Goal: Transaction & Acquisition: Purchase product/service

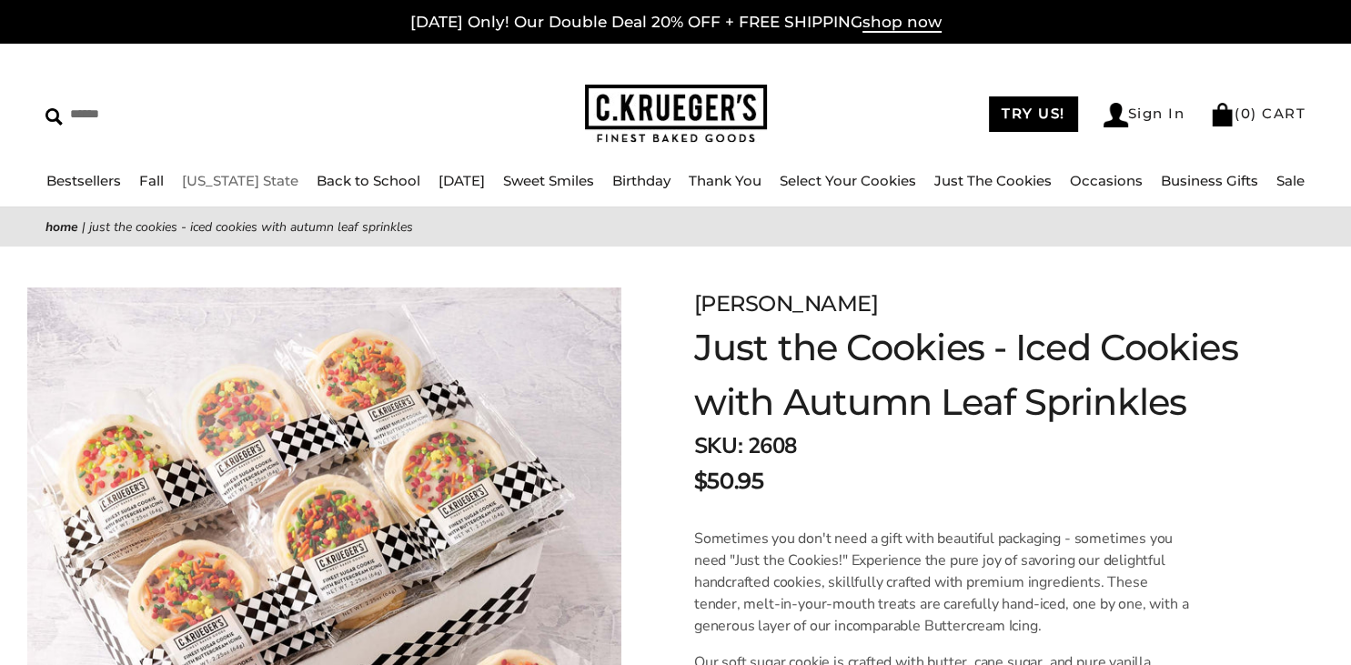
click at [224, 187] on link "[US_STATE] State" at bounding box center [240, 180] width 116 height 17
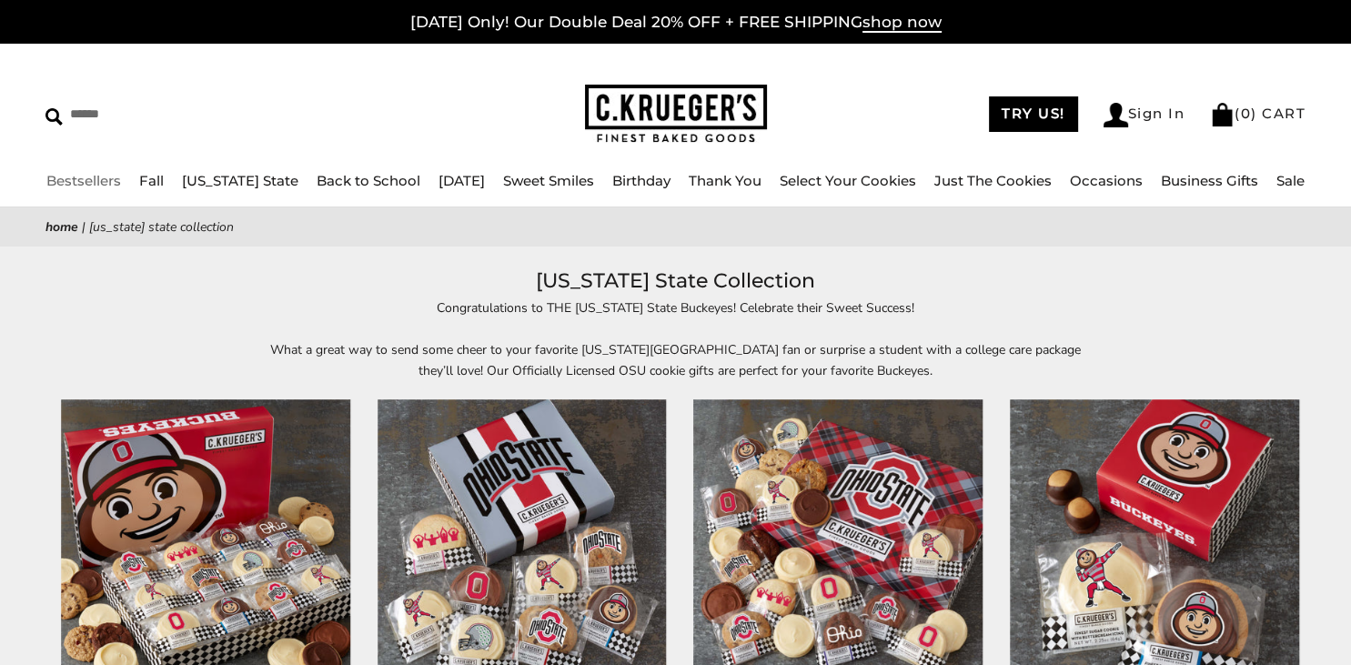
click at [90, 185] on link "Bestsellers" at bounding box center [83, 180] width 75 height 17
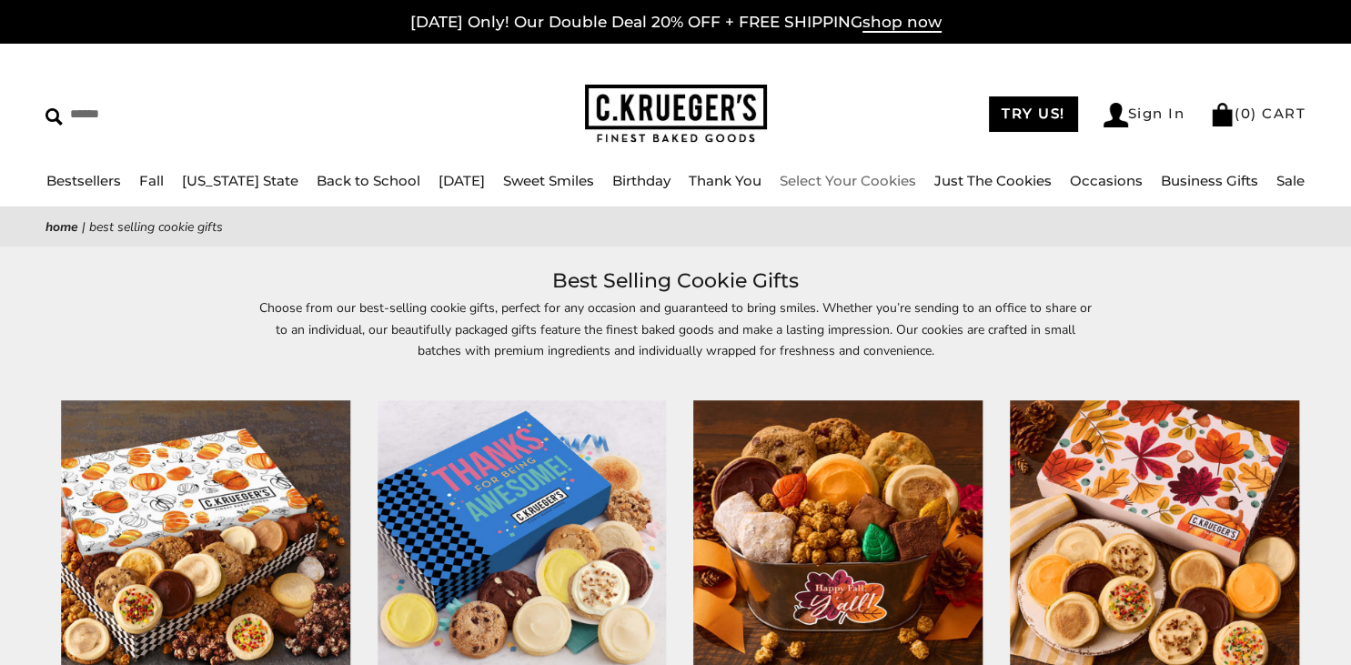
click at [862, 176] on link "Select Your Cookies" at bounding box center [848, 180] width 136 height 17
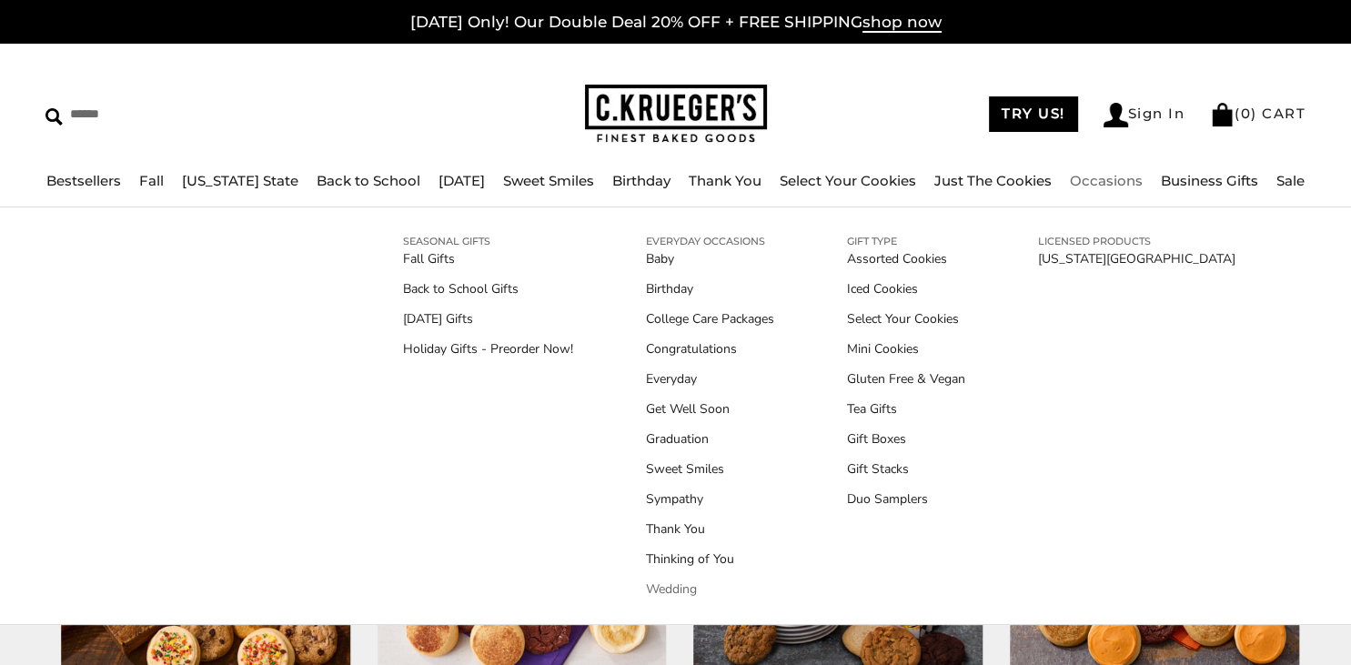
click at [681, 585] on link "Wedding" at bounding box center [710, 589] width 128 height 19
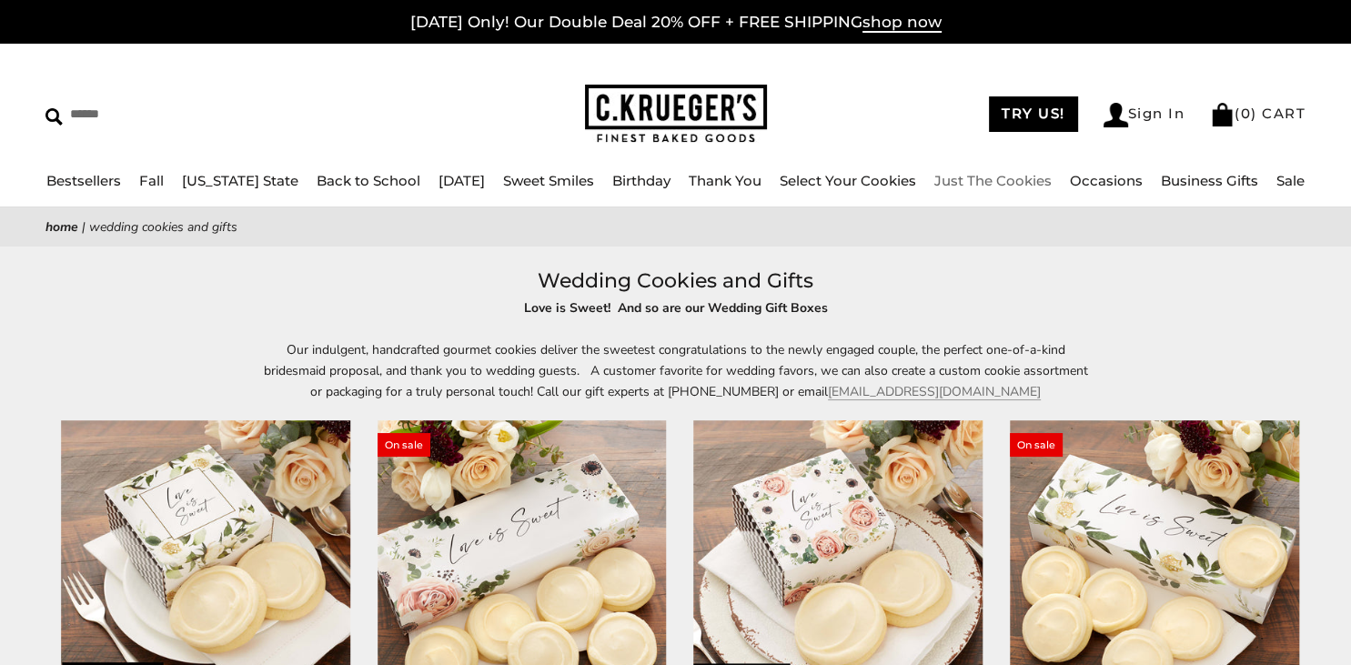
click at [974, 184] on link "Just The Cookies" at bounding box center [992, 180] width 117 height 17
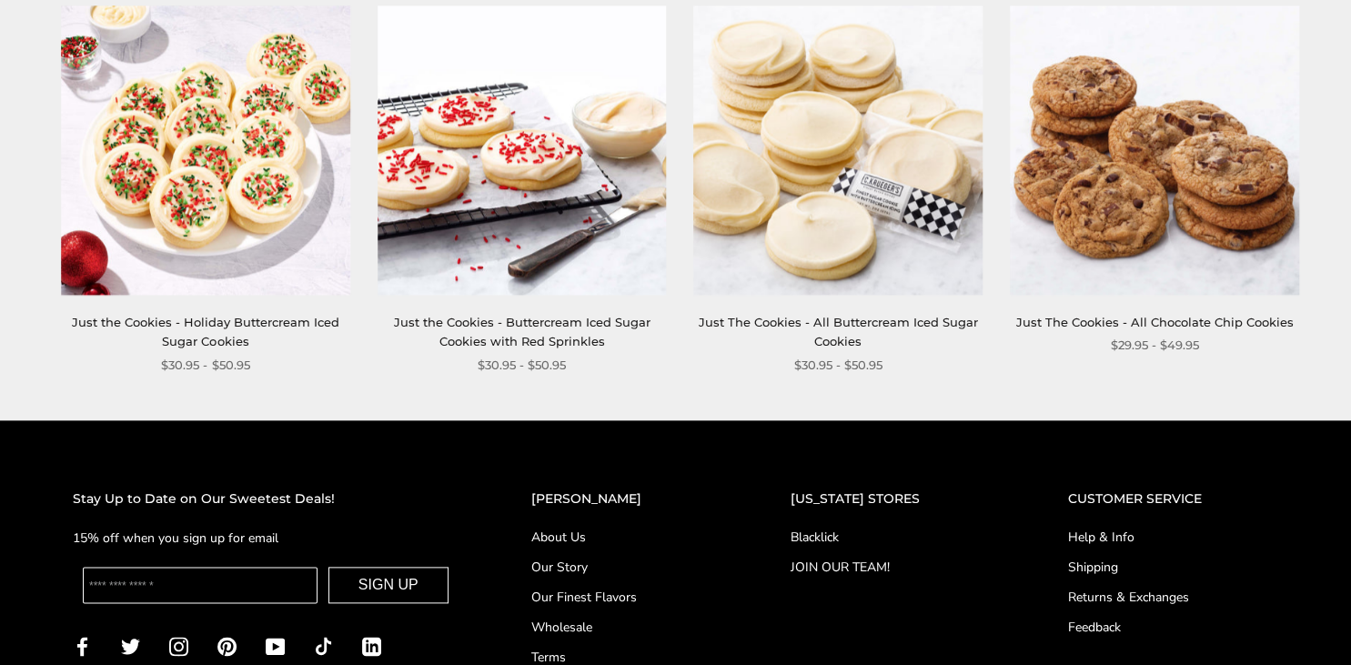
scroll to position [2068, 0]
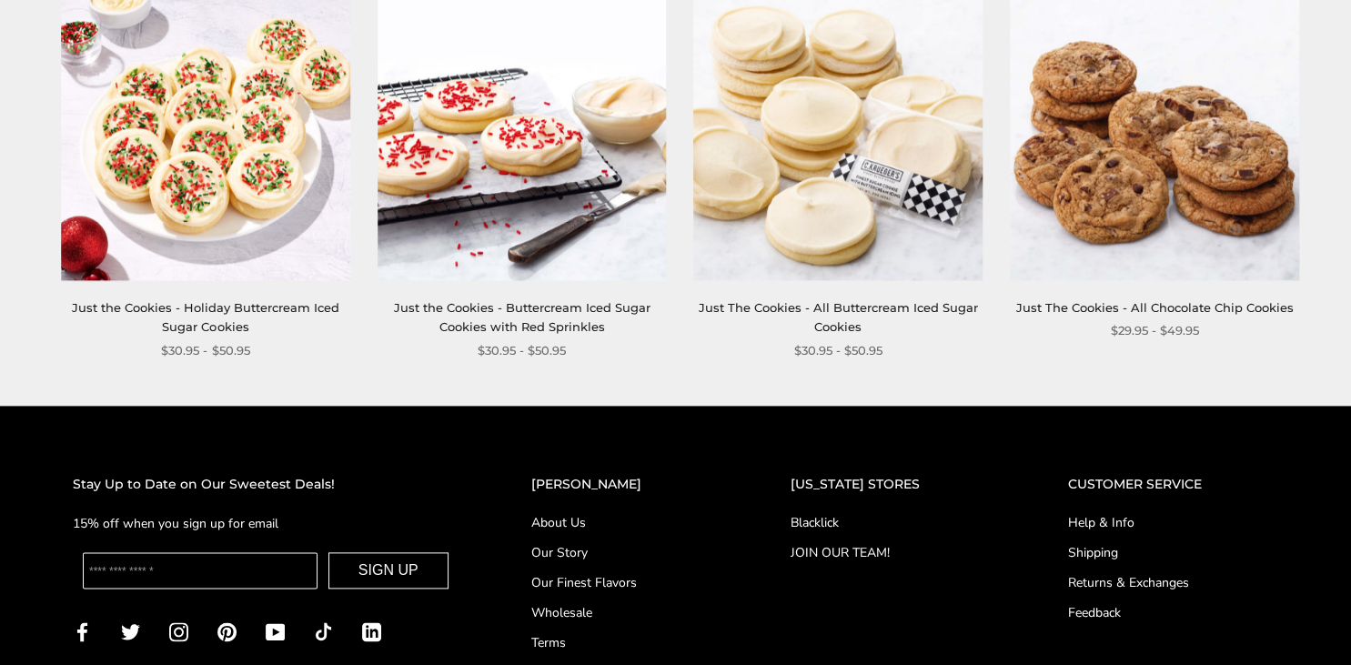
click at [1148, 309] on link "Just The Cookies - All Chocolate Chip Cookies" at bounding box center [1154, 307] width 277 height 15
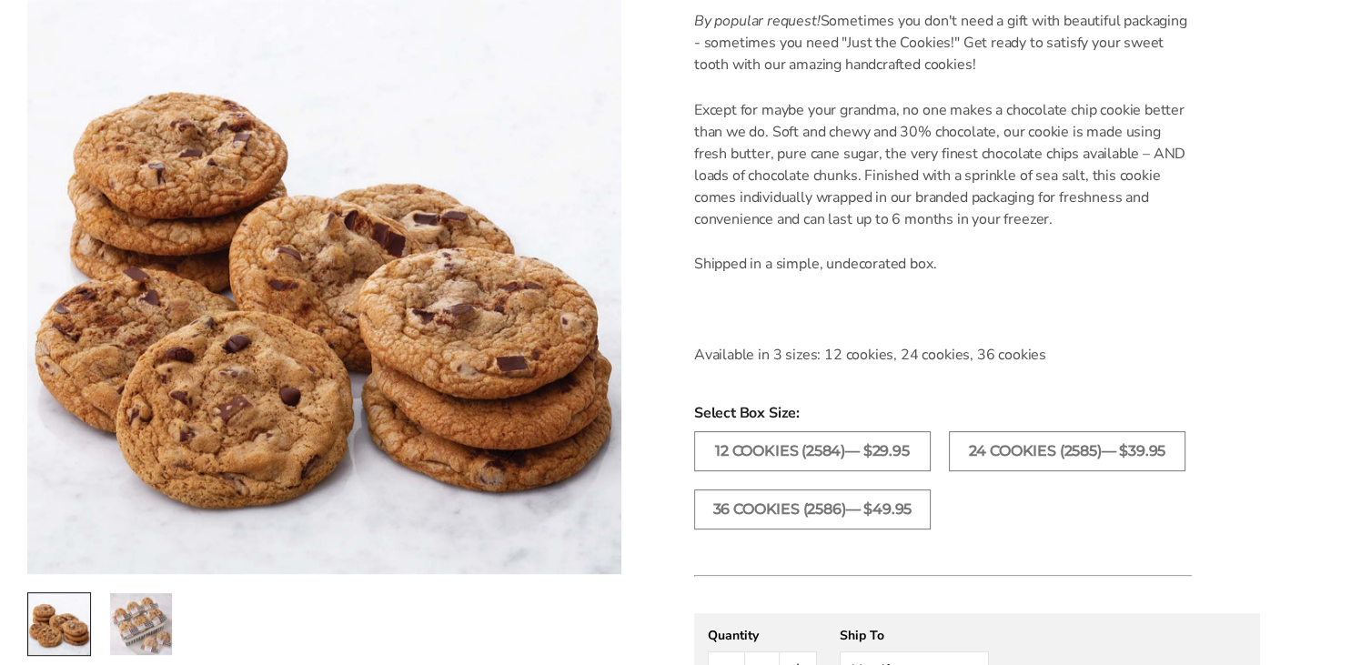
scroll to position [535, 0]
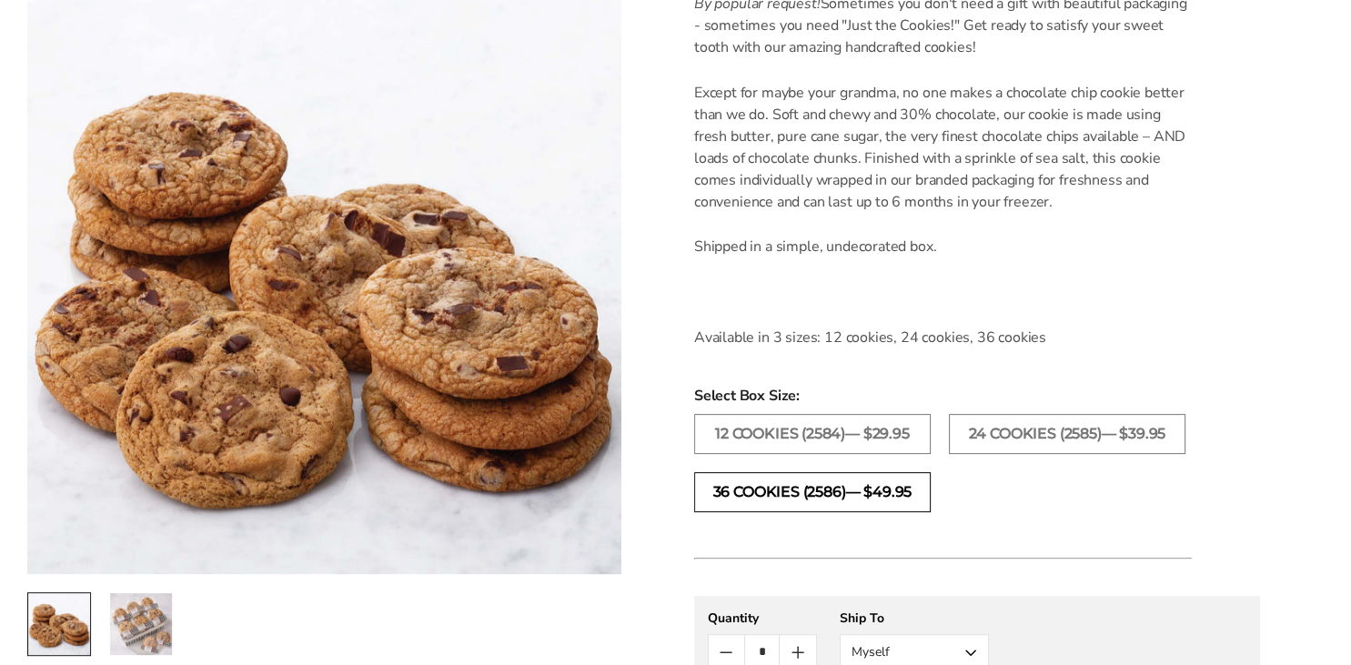
click at [786, 490] on label "36 COOKIES (2586)— $49.95" at bounding box center [812, 492] width 237 height 40
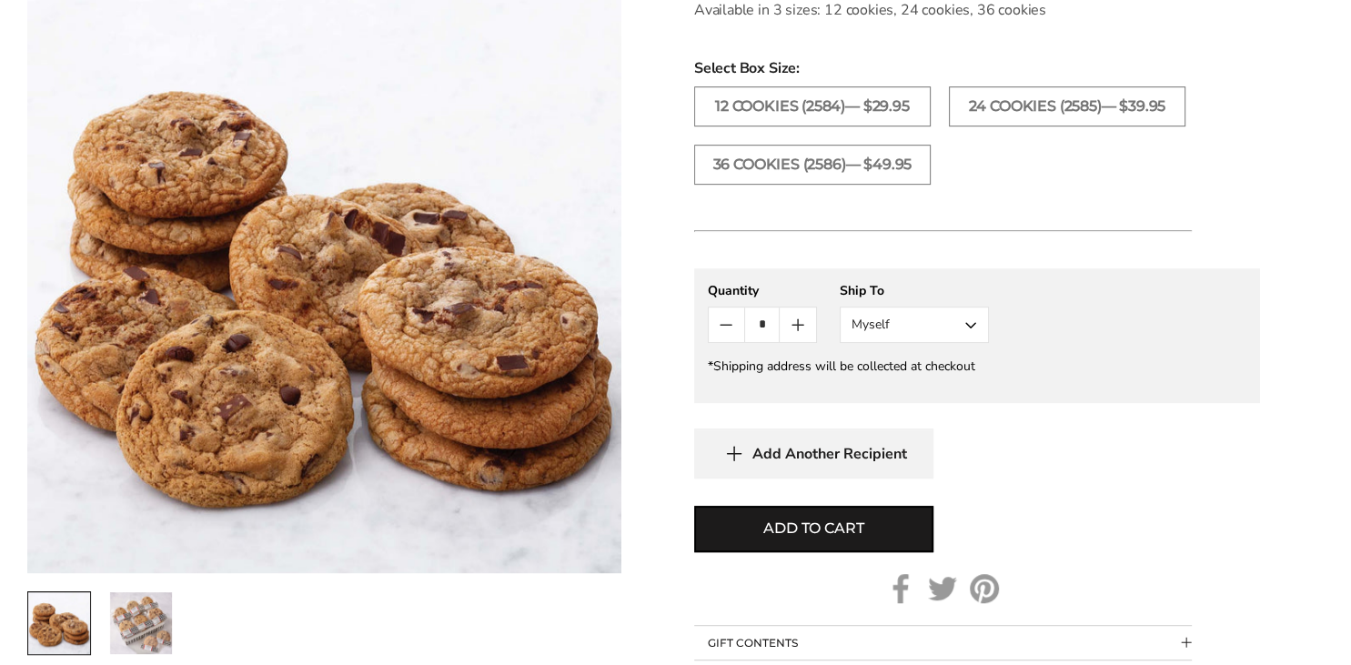
scroll to position [863, 0]
click at [875, 310] on button "Myself" at bounding box center [914, 324] width 149 height 36
click at [872, 360] on button "Myself" at bounding box center [914, 358] width 147 height 33
click at [741, 370] on div "*Shipping address will be collected at checkout" at bounding box center [977, 365] width 539 height 17
click at [747, 461] on icon "button" at bounding box center [734, 453] width 27 height 28
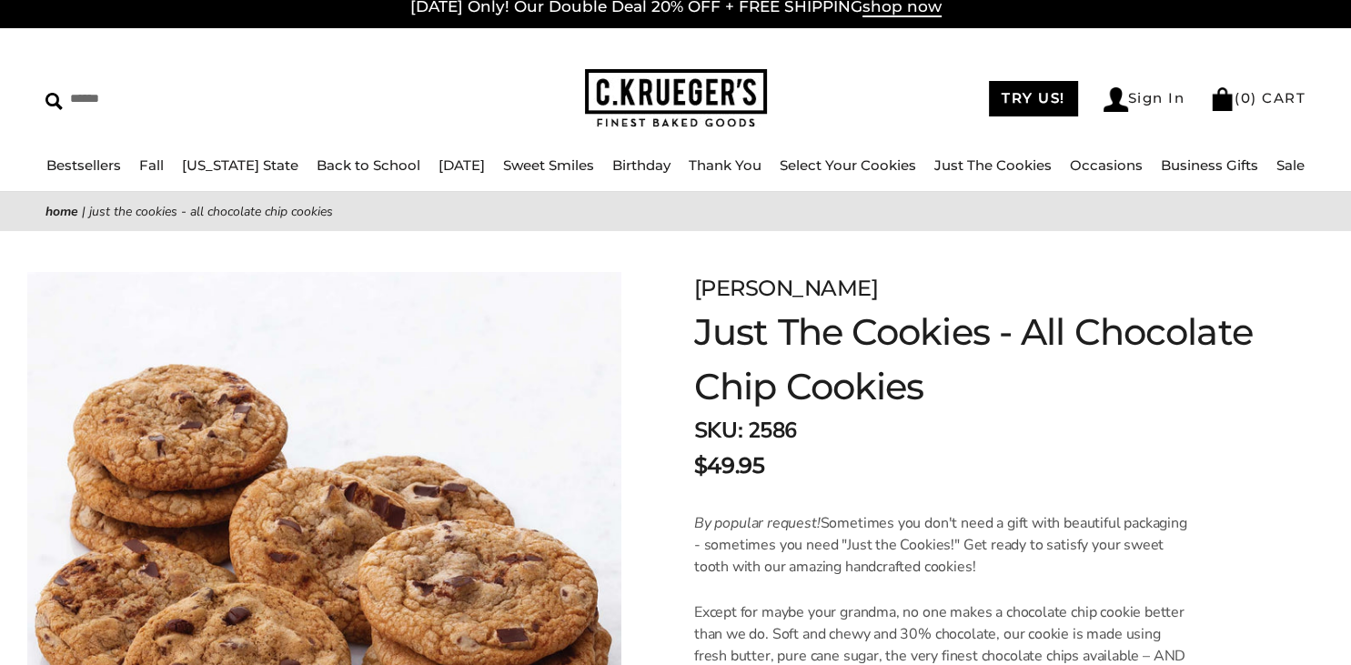
scroll to position [0, 0]
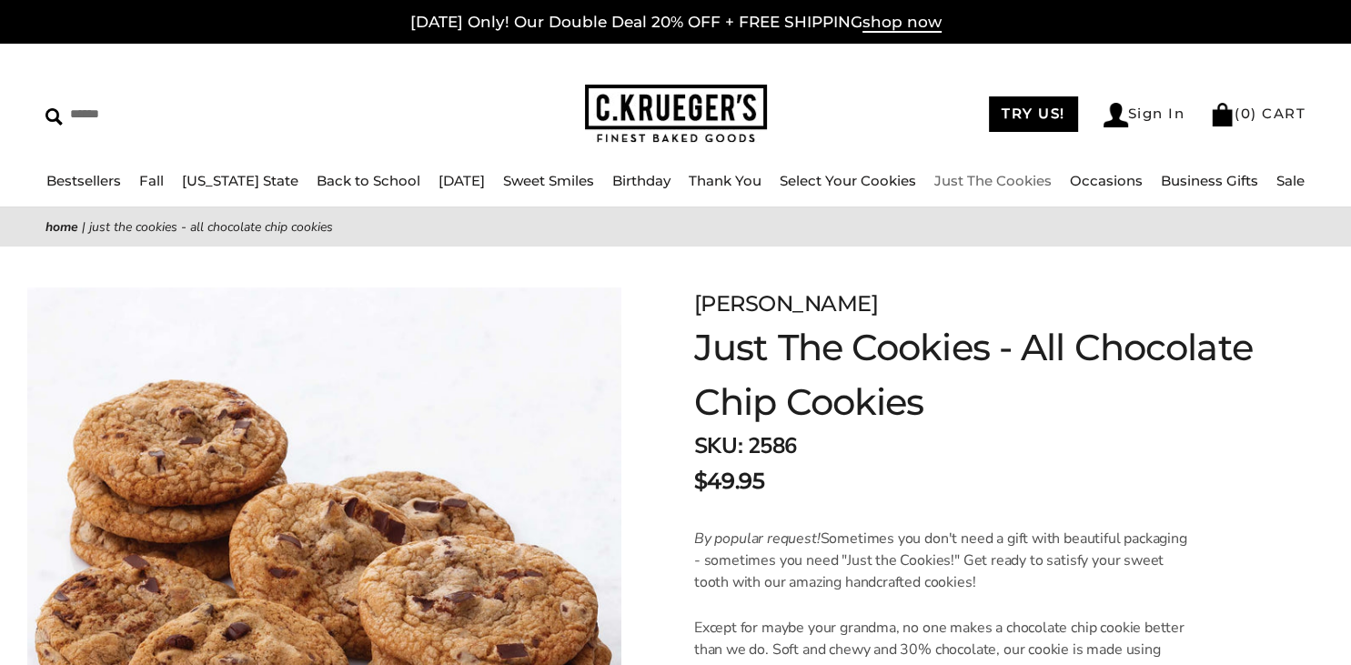
click at [966, 172] on li "Just The Cookies" at bounding box center [992, 181] width 117 height 23
click at [961, 181] on link "Just The Cookies" at bounding box center [992, 180] width 117 height 17
